Goal: Information Seeking & Learning: Learn about a topic

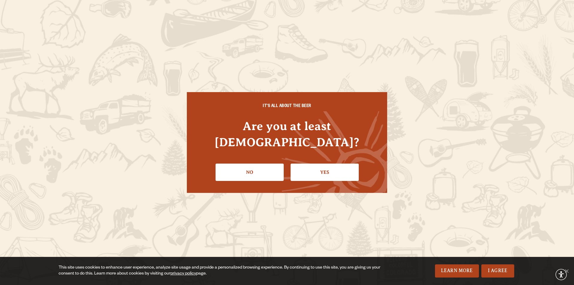
click at [345, 165] on link "Yes" at bounding box center [325, 172] width 68 height 17
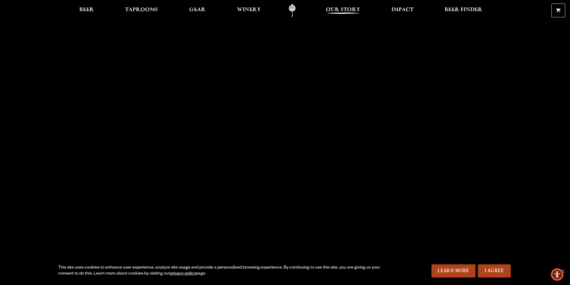
click at [337, 7] on span "Our Story" at bounding box center [343, 9] width 34 height 5
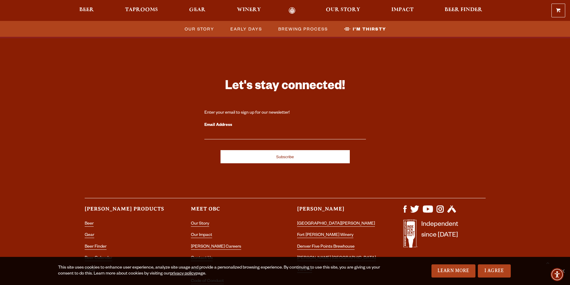
scroll to position [1982, 0]
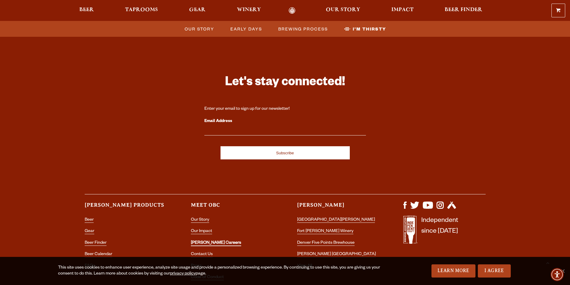
click at [204, 241] on link "[PERSON_NAME] Careers" at bounding box center [216, 243] width 50 height 5
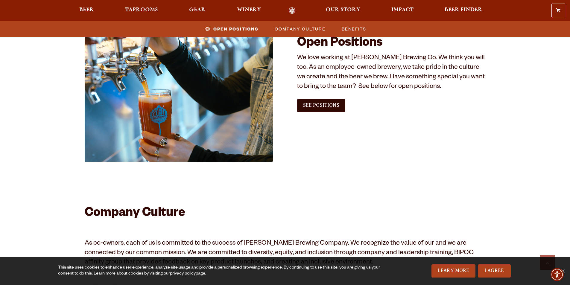
scroll to position [389, 0]
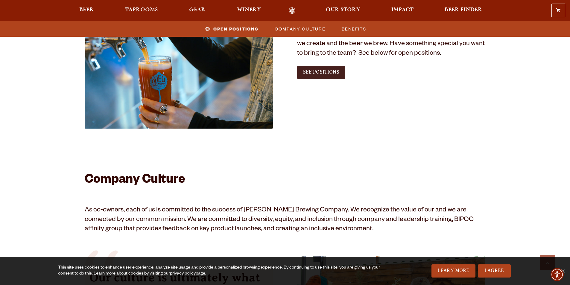
click at [314, 77] on link "See Positions" at bounding box center [321, 72] width 48 height 13
